Goal: Find contact information: Find contact information

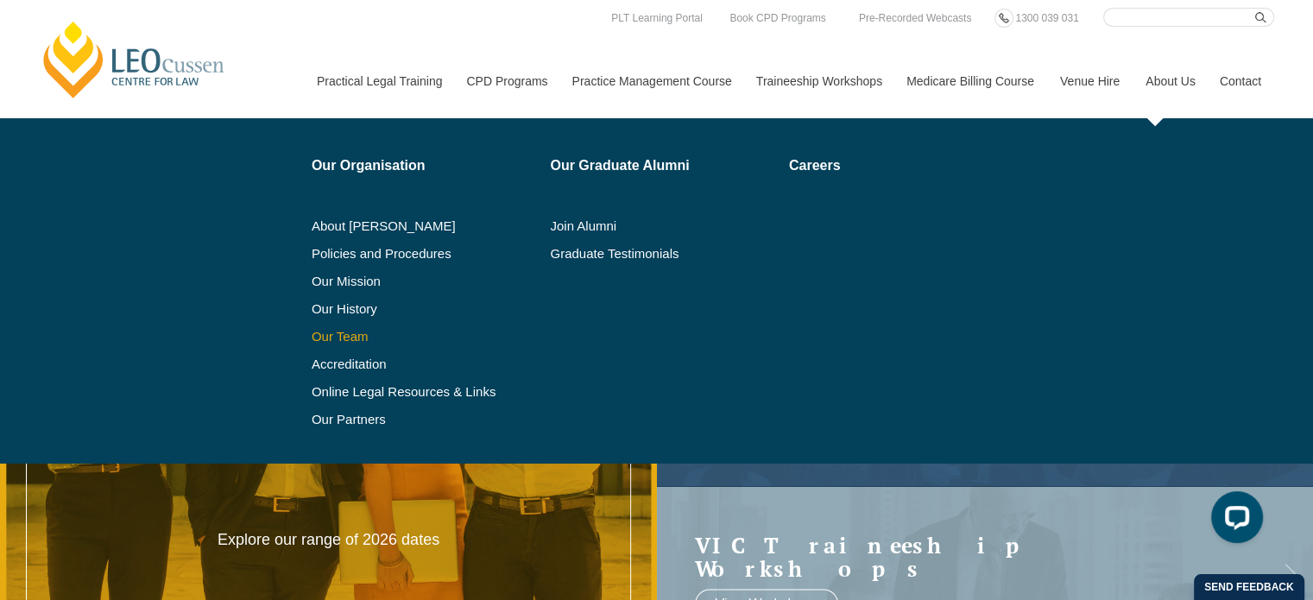
click at [350, 331] on link "Our Team" at bounding box center [425, 337] width 227 height 14
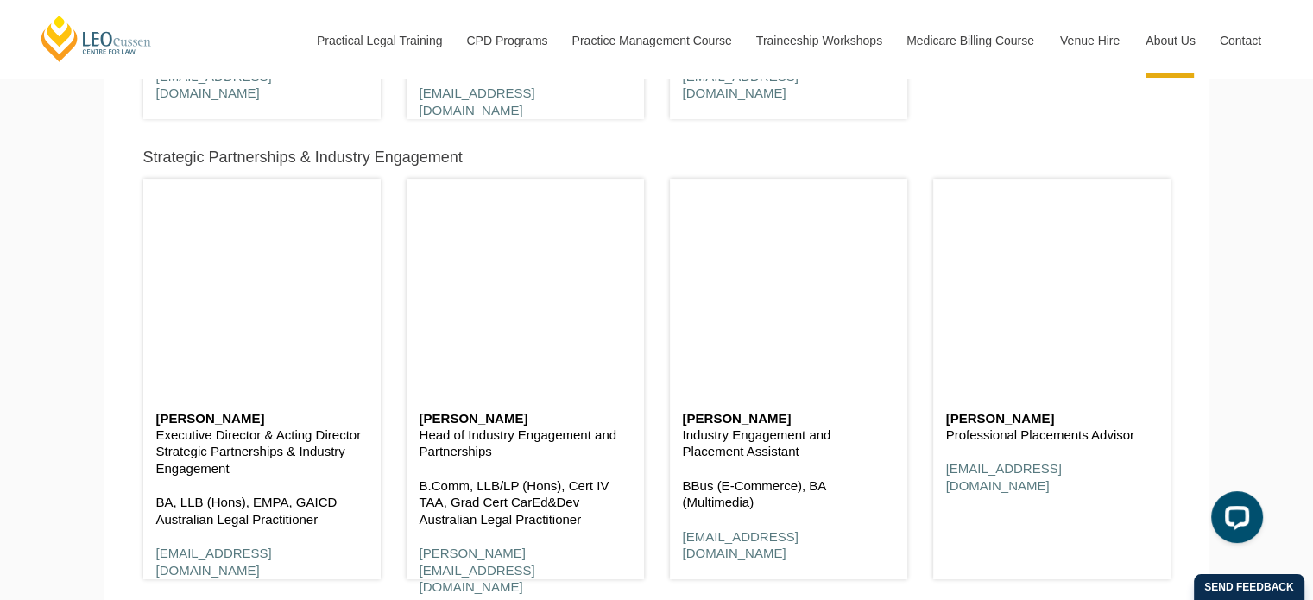
scroll to position [6738, 0]
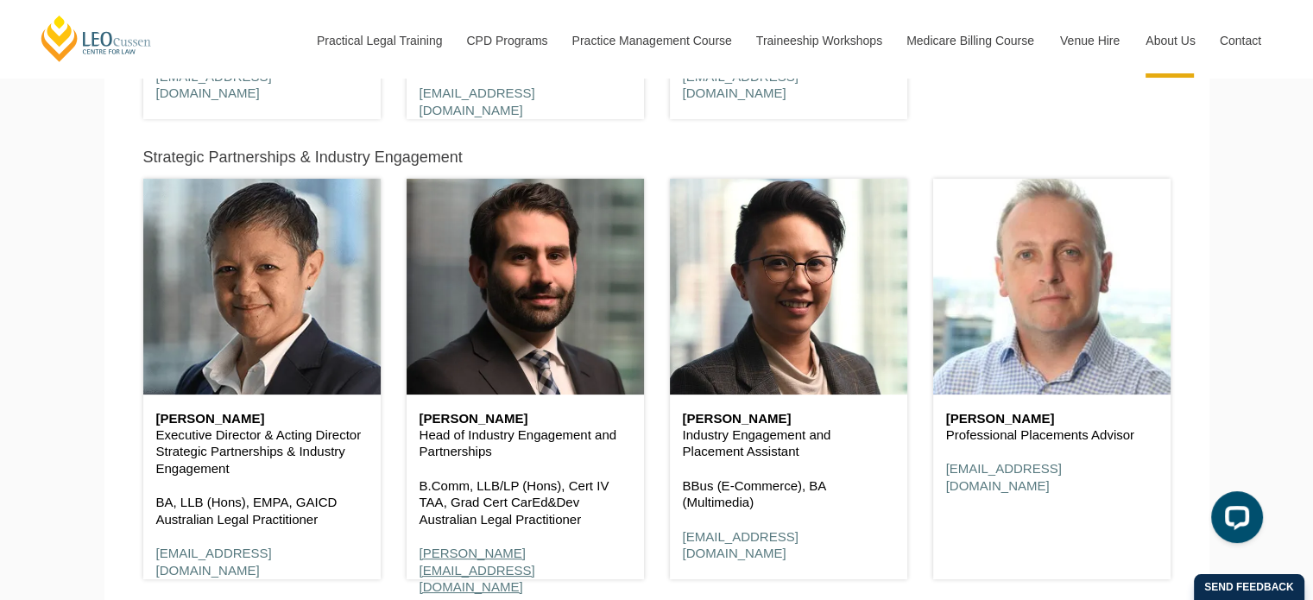
click at [476, 555] on link "agiannopoulos@leocussen.edu.au" at bounding box center [477, 569] width 116 height 48
drag, startPoint x: 625, startPoint y: 555, endPoint x: 419, endPoint y: 558, distance: 206.3
click at [419, 558] on p "agiannopoulos@leocussen.edu.au" at bounding box center [524, 570] width 211 height 51
copy link "agiannopoulos@leocussen.edu.au"
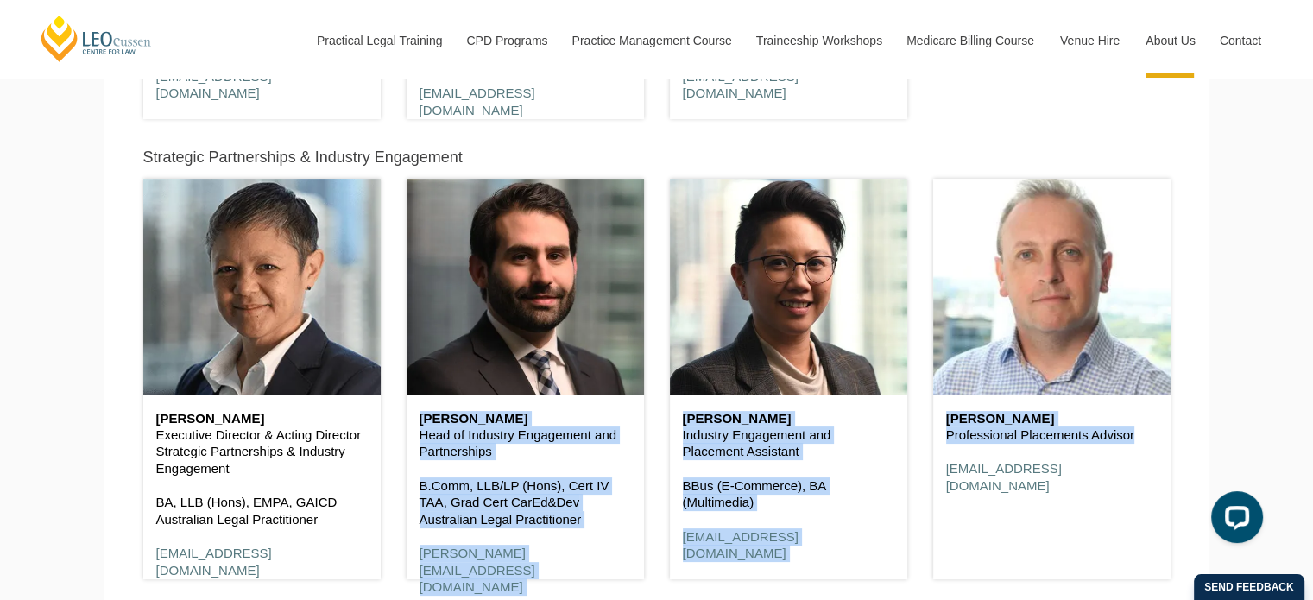
drag, startPoint x: 848, startPoint y: 515, endPoint x: 589, endPoint y: 500, distance: 260.2
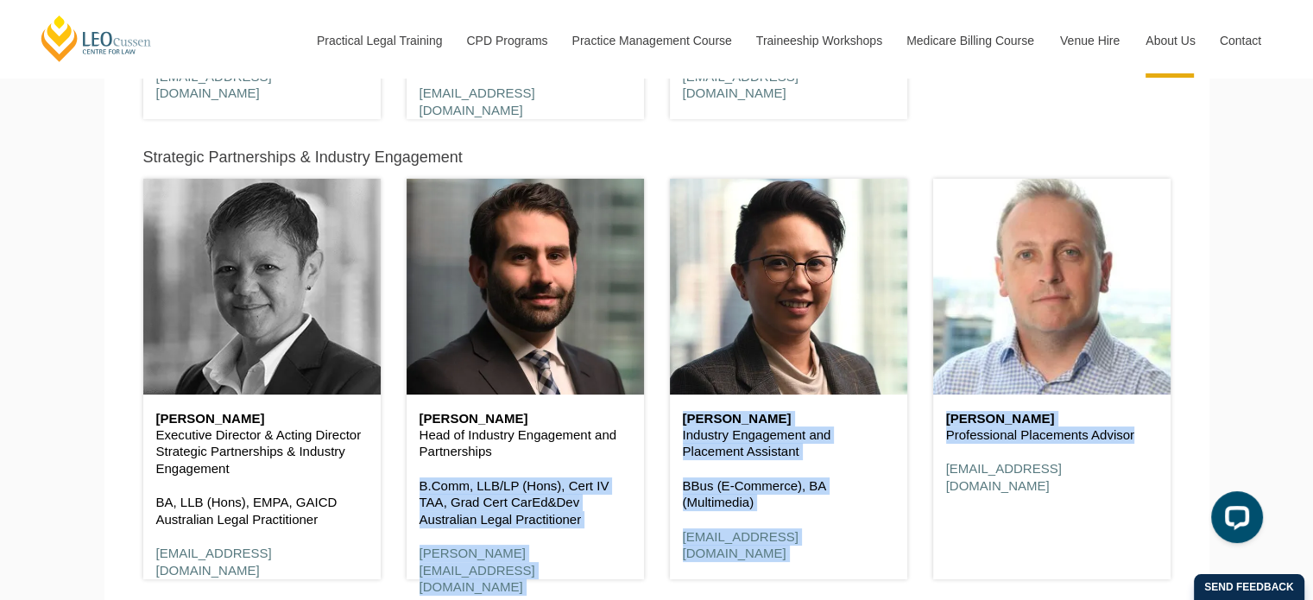
click at [250, 224] on header at bounding box center [261, 287] width 237 height 216
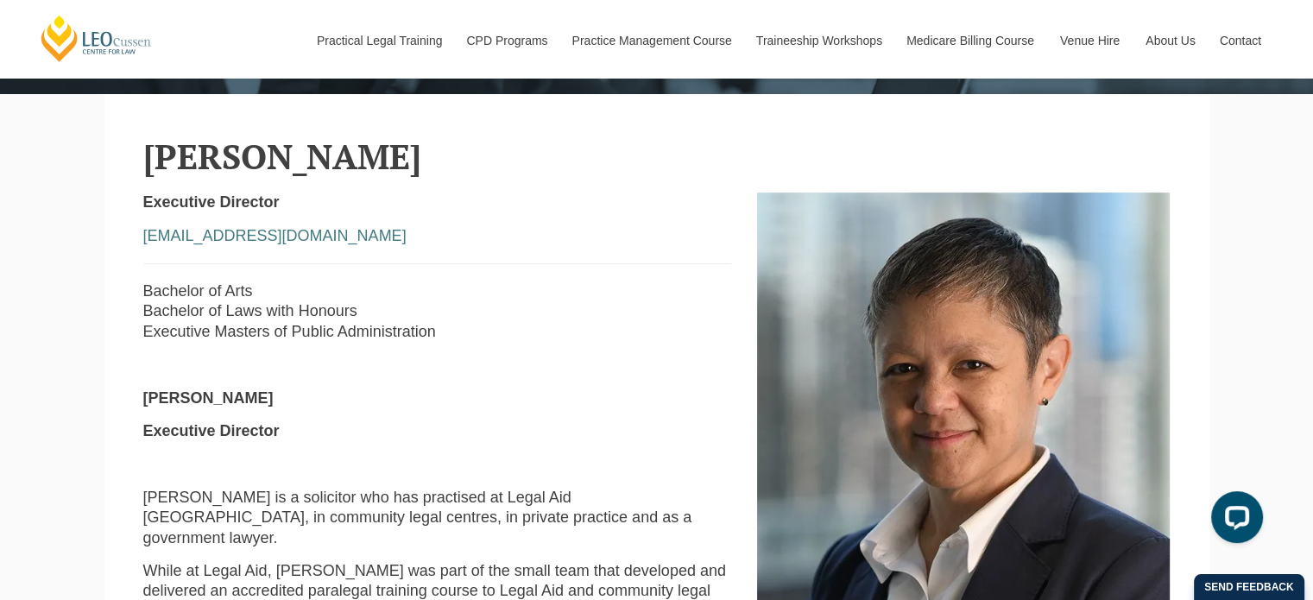
scroll to position [430, 0]
